Goal: Task Accomplishment & Management: Manage account settings

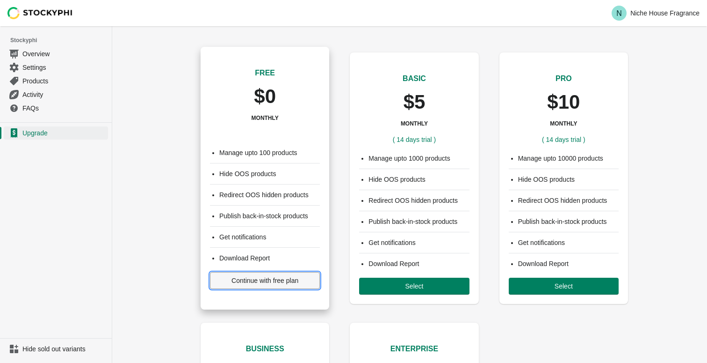
click at [225, 281] on span "Continue with free plan" at bounding box center [265, 279] width 94 height 7
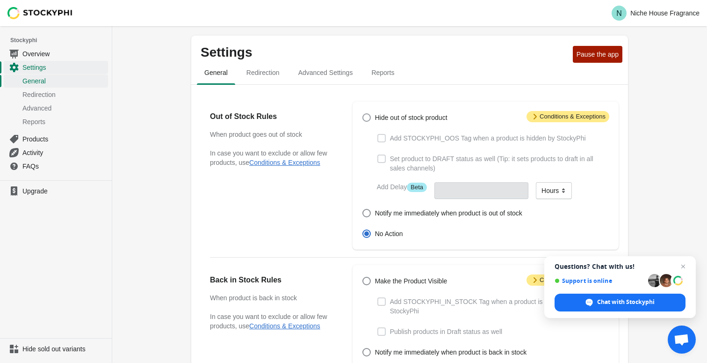
click at [367, 119] on span at bounding box center [367, 117] width 8 height 8
click at [363, 114] on input "Hide out of stock product" at bounding box center [363, 113] width 0 height 0
radio input "true"
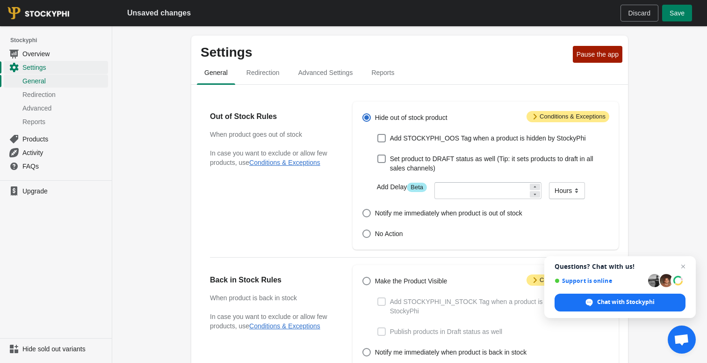
click at [532, 193] on icon at bounding box center [535, 194] width 6 height 6
click at [528, 180] on div "Add Delay Info Beta Minutes Hours Days Hours" at bounding box center [490, 186] width 240 height 24
click at [528, 182] on div at bounding box center [488, 190] width 107 height 17
click at [530, 183] on div at bounding box center [535, 186] width 10 height 7
click at [534, 186] on icon at bounding box center [535, 186] width 2 height 1
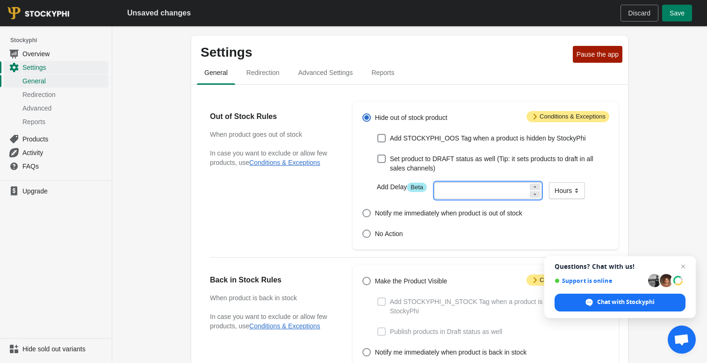
click at [532, 196] on icon at bounding box center [535, 194] width 6 height 6
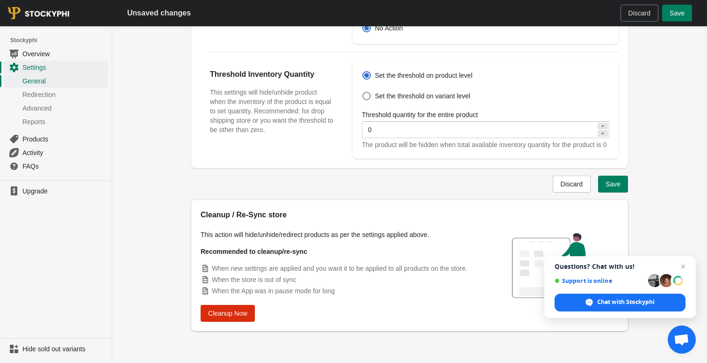
scroll to position [354, 0]
click at [635, 11] on span "Discard" at bounding box center [640, 12] width 22 height 7
radio input "false"
radio input "true"
